Goal: Information Seeking & Learning: Learn about a topic

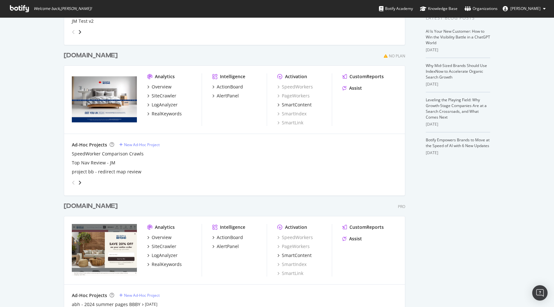
scroll to position [196, 0]
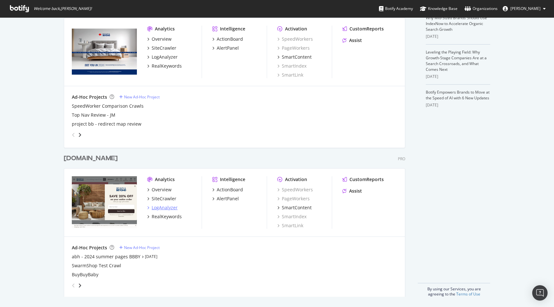
click at [167, 207] on div "LogAnalyzer" at bounding box center [165, 208] width 26 height 6
